Goal: Information Seeking & Learning: Learn about a topic

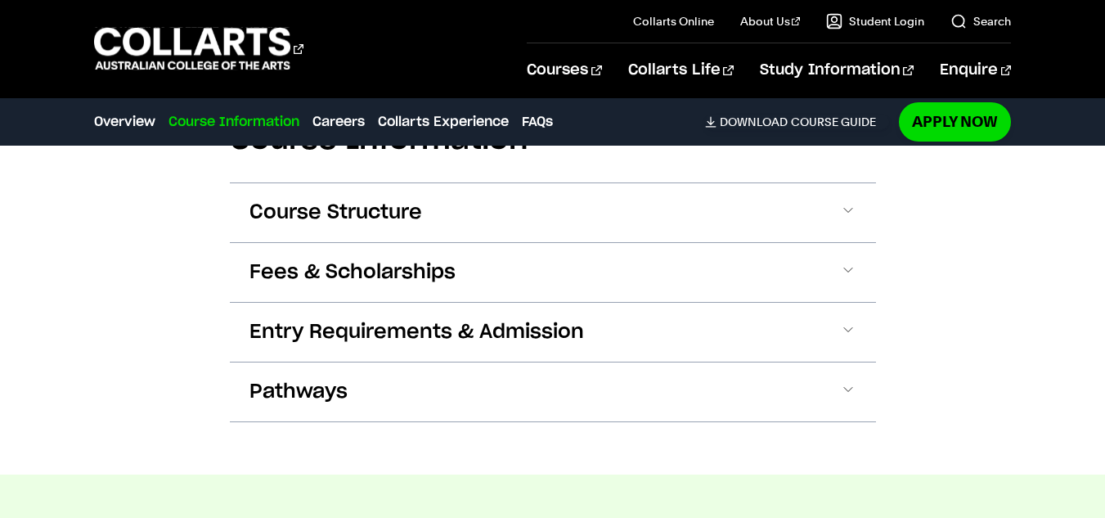
scroll to position [1626, 0]
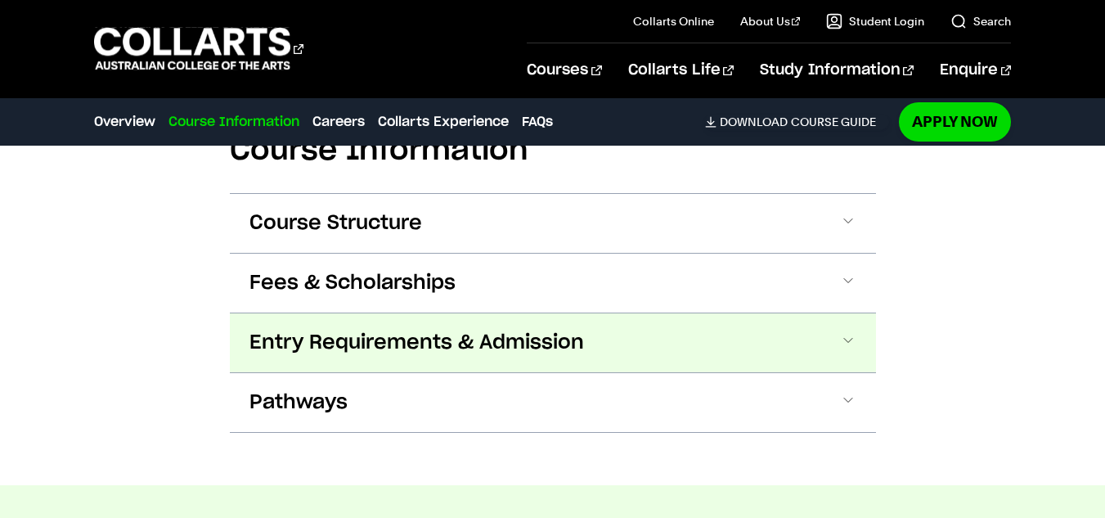
click at [433, 348] on span "Entry Requirements & Admission" at bounding box center [417, 343] width 335 height 26
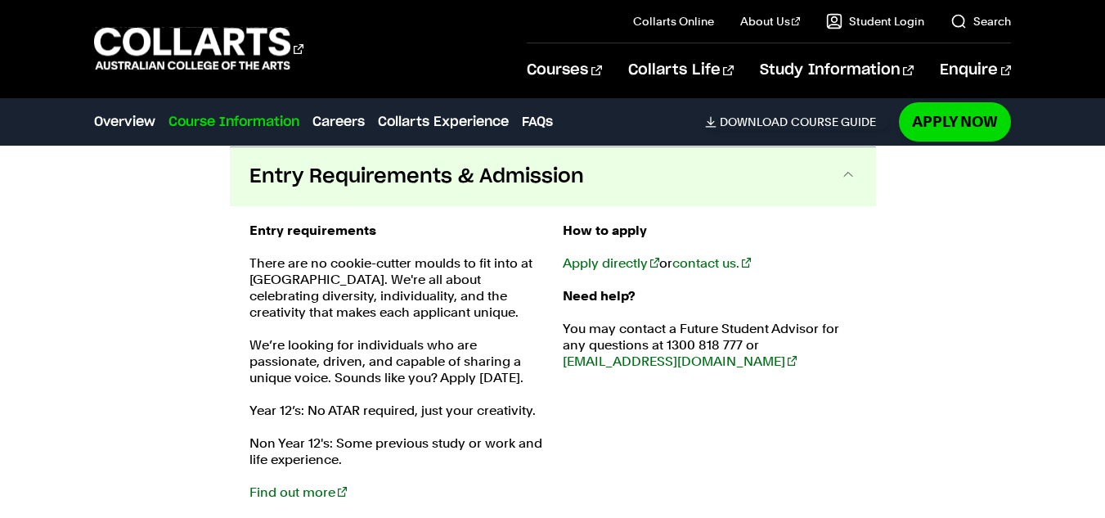
scroll to position [1844, 0]
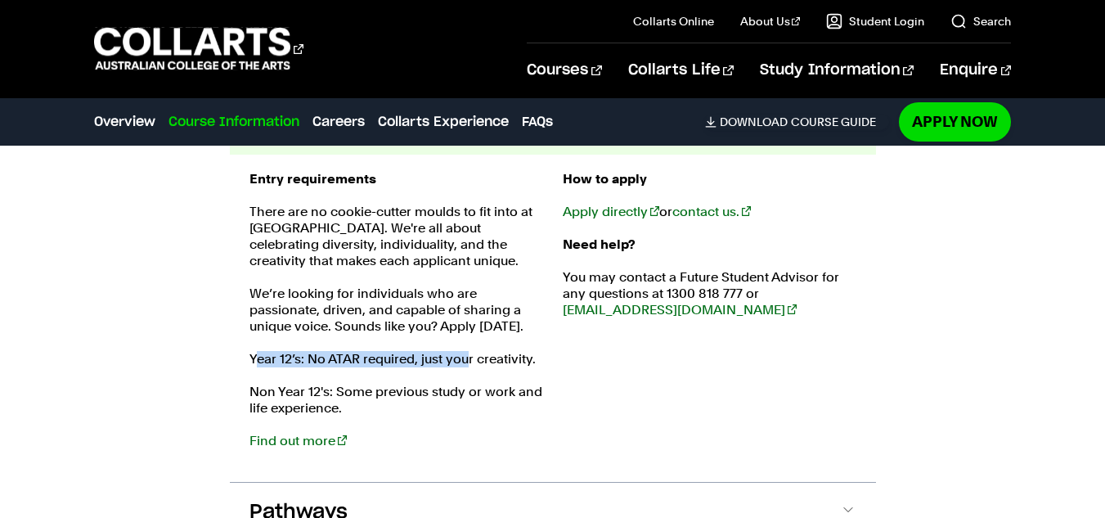
drag, startPoint x: 253, startPoint y: 344, endPoint x: 484, endPoint y: 349, distance: 230.8
click at [484, 349] on div "Entry requirements There are no cookie-cutter moulds to fit into at Collarts. W…" at bounding box center [397, 318] width 294 height 295
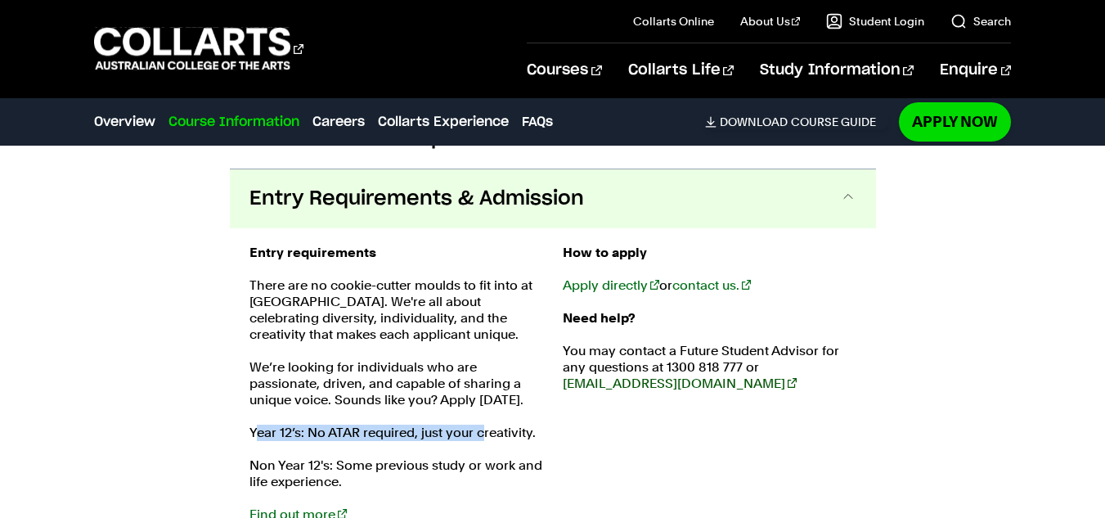
scroll to position [1852, 0]
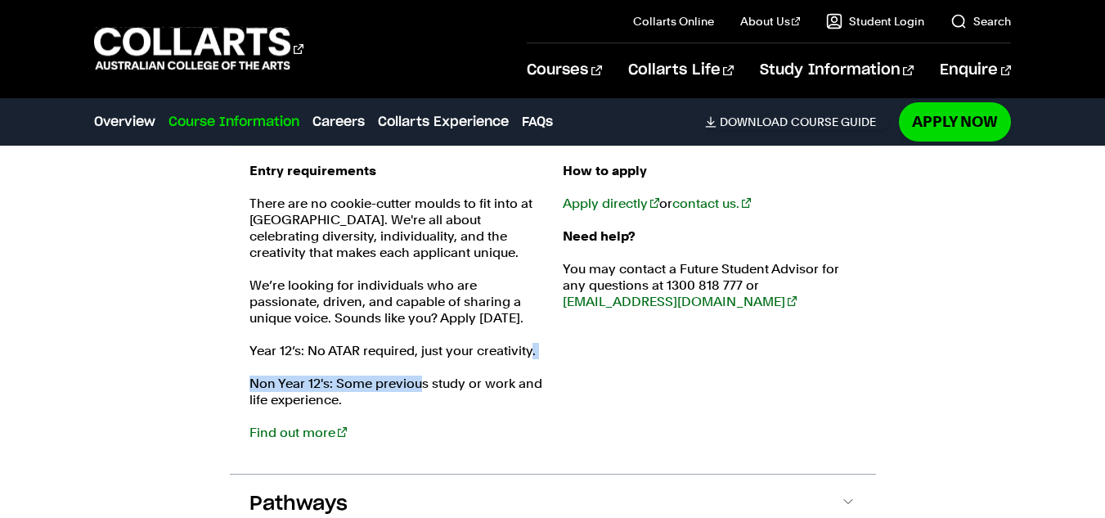
drag, startPoint x: 529, startPoint y: 352, endPoint x: 346, endPoint y: 364, distance: 183.7
click at [346, 364] on div "Entry requirements There are no cookie-cutter moulds to fit into at Collarts. W…" at bounding box center [397, 310] width 294 height 295
click at [304, 339] on div "Entry requirements There are no cookie-cutter moulds to fit into at Collarts. W…" at bounding box center [397, 310] width 294 height 295
drag, startPoint x: 417, startPoint y: 342, endPoint x: 296, endPoint y: 359, distance: 122.3
click at [296, 359] on div "Entry requirements There are no cookie-cutter moulds to fit into at Collarts. W…" at bounding box center [397, 310] width 294 height 295
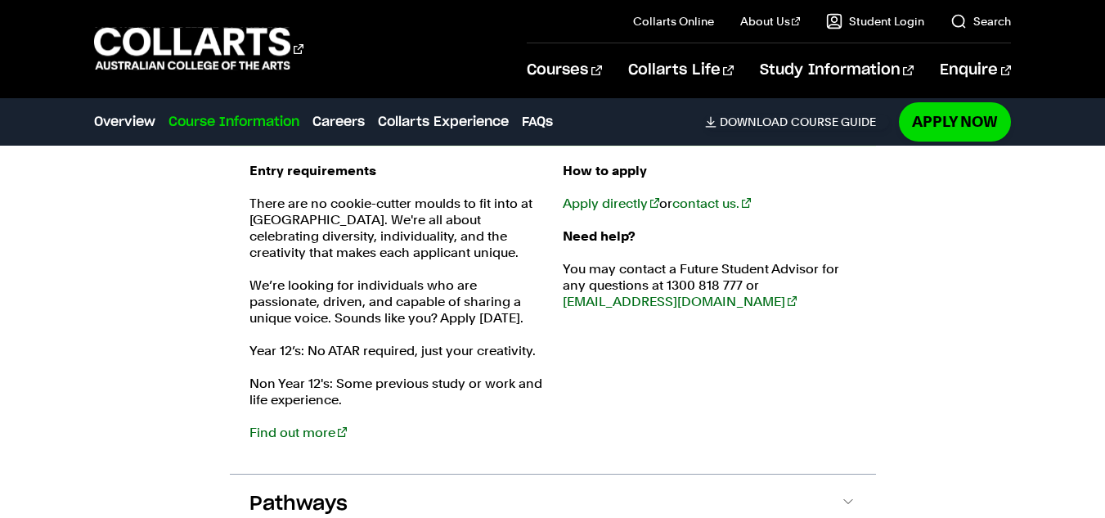
drag, startPoint x: 292, startPoint y: 352, endPoint x: 593, endPoint y: 316, distance: 303.3
click at [593, 316] on div "Entry requirements There are no cookie-cutter moulds to fit into at Collarts. W…" at bounding box center [553, 310] width 607 height 295
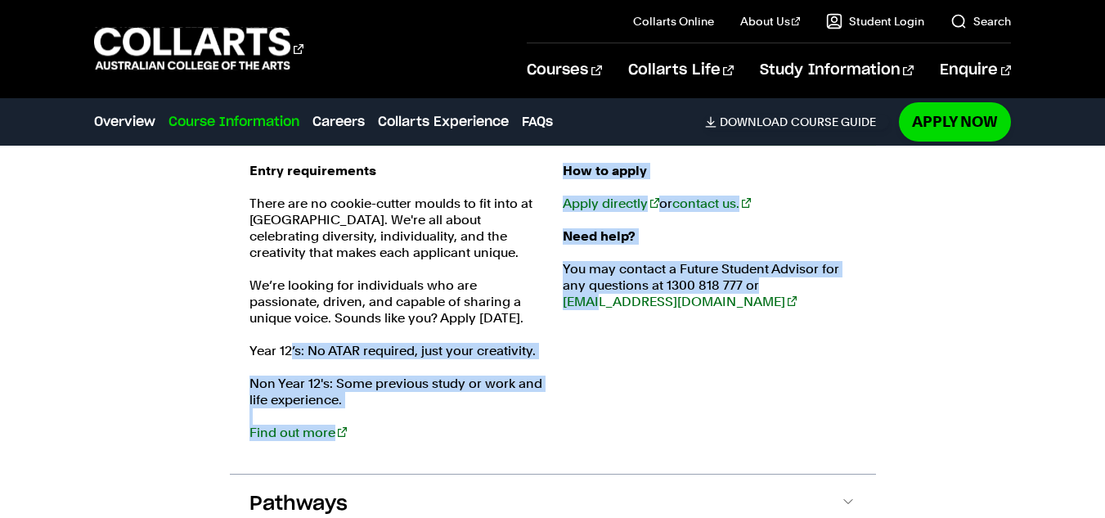
click at [592, 435] on div "How to apply Apply directly or contact us. Need help? You may contact a Future …" at bounding box center [710, 310] width 294 height 295
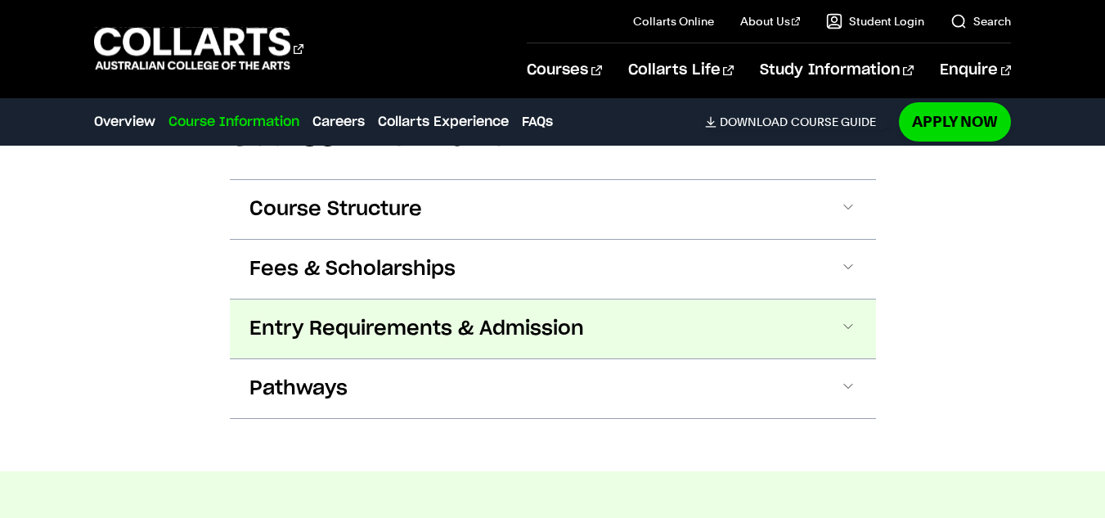
click at [507, 334] on span "Entry Requirements & Admission" at bounding box center [417, 329] width 335 height 26
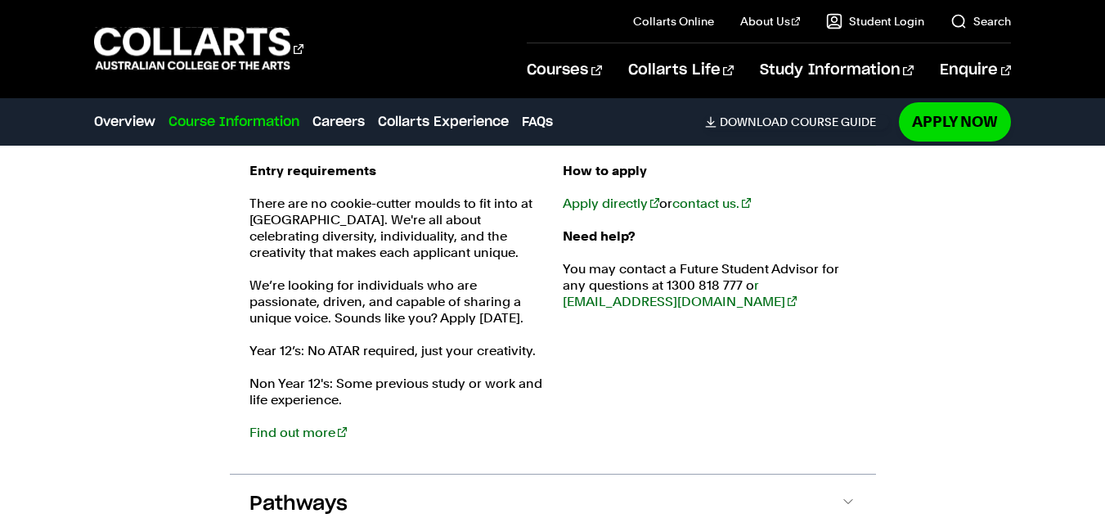
scroll to position [2476, 0]
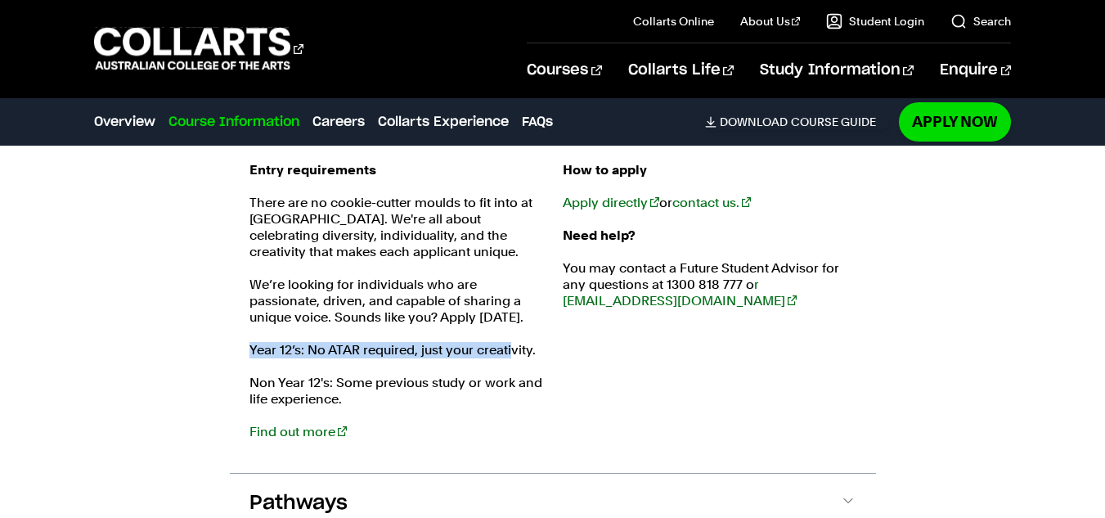
drag, startPoint x: 231, startPoint y: 354, endPoint x: 557, endPoint y: 353, distance: 326.5
click at [557, 353] on div "Entry requirements There are no cookie-cutter moulds to fit into at [GEOGRAPHIC…" at bounding box center [553, 309] width 646 height 327
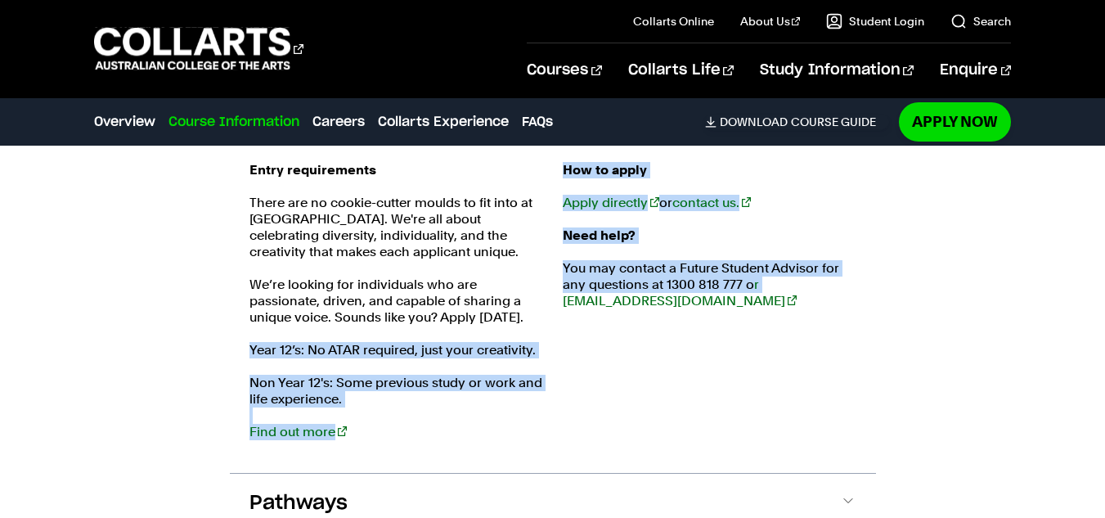
click at [557, 353] on div "Entry requirements There are no cookie-cutter moulds to fit into at [GEOGRAPHIC…" at bounding box center [553, 309] width 607 height 295
